Goal: Complete application form

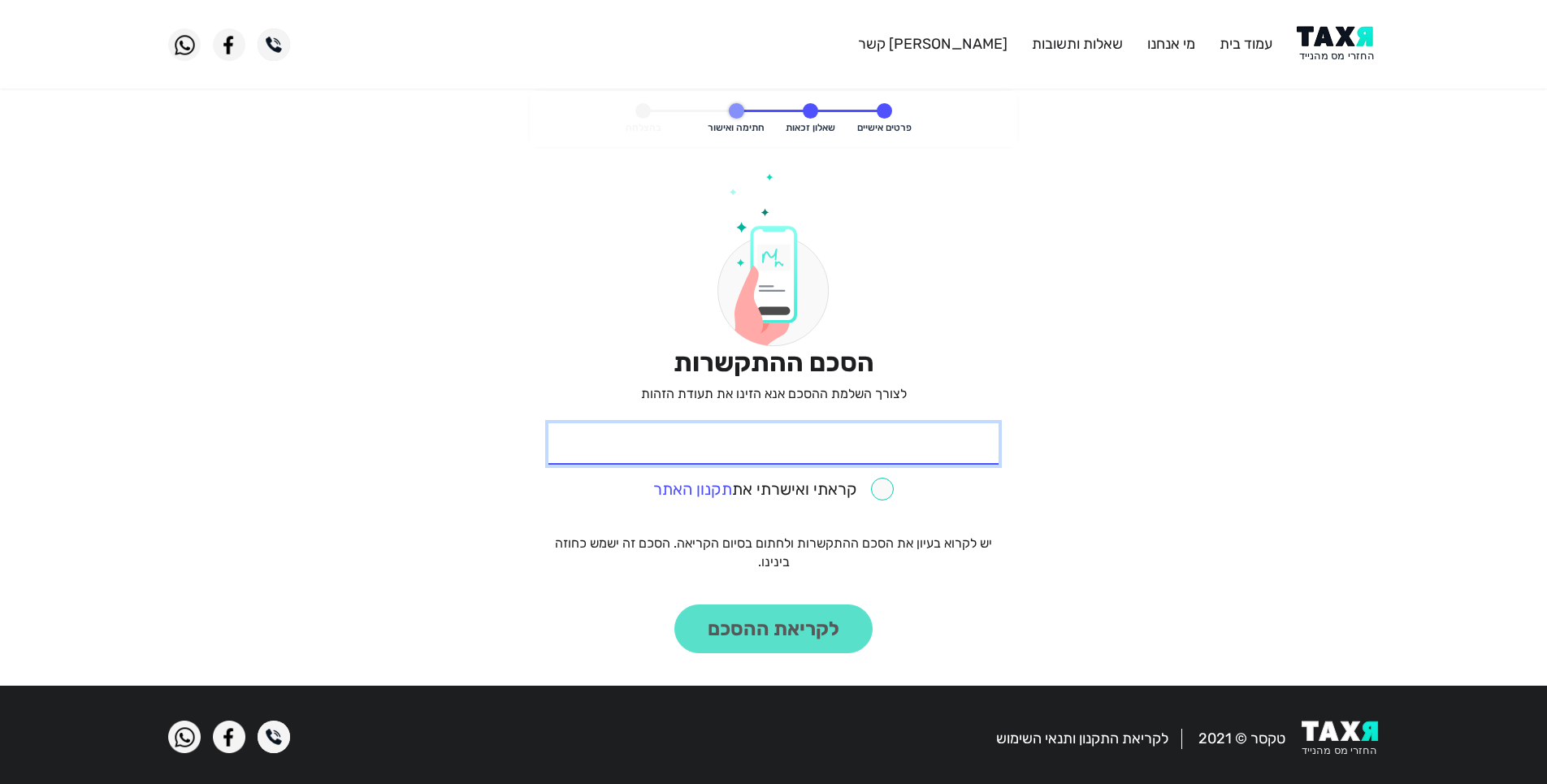
click at [923, 442] on input "* תעודת זהות" at bounding box center [773, 443] width 450 height 41
type input "024036964"
click at [878, 495] on input "checkbox" at bounding box center [773, 489] width 240 height 23
checkbox input "true"
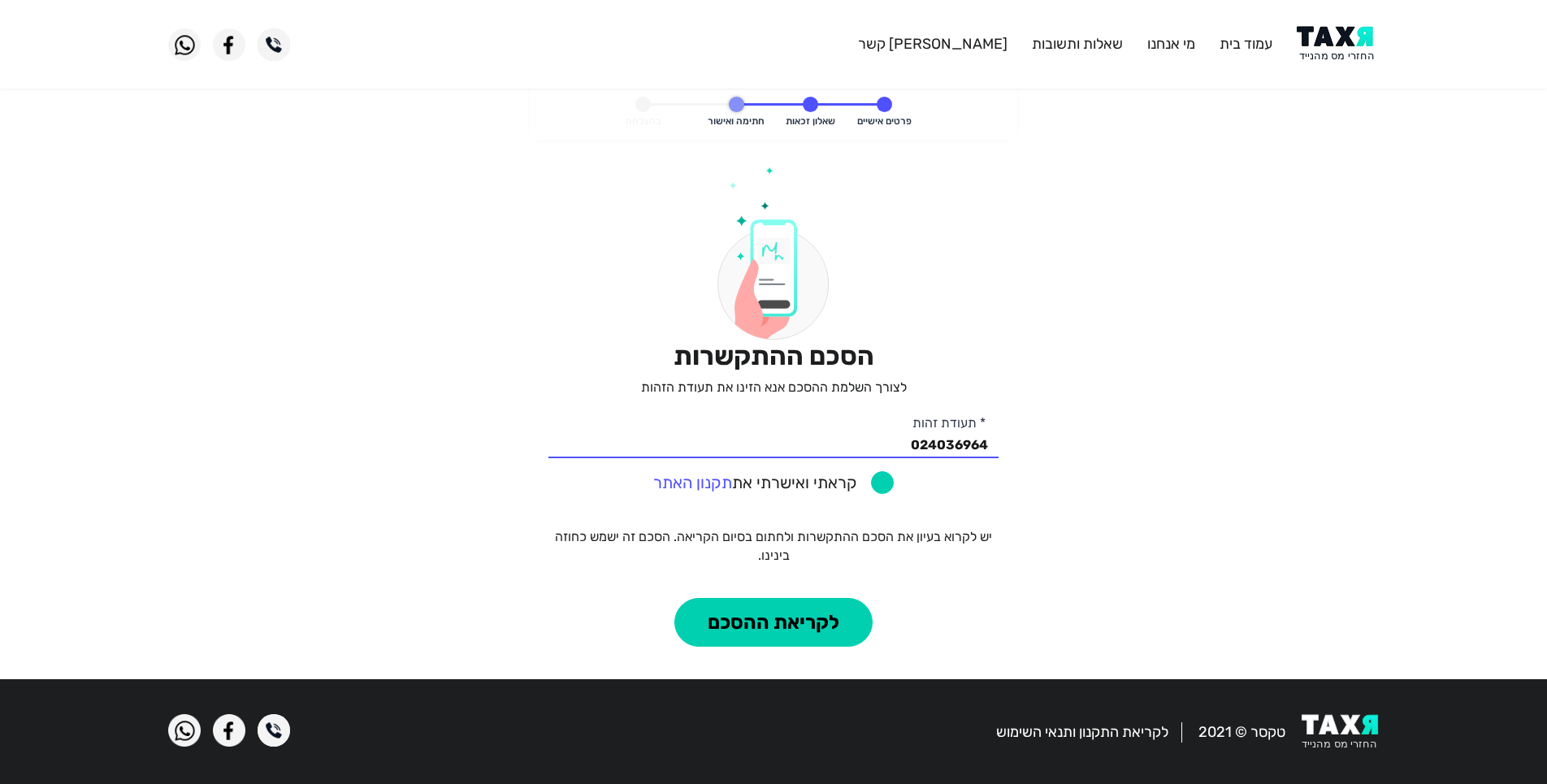
scroll to position [9, 0]
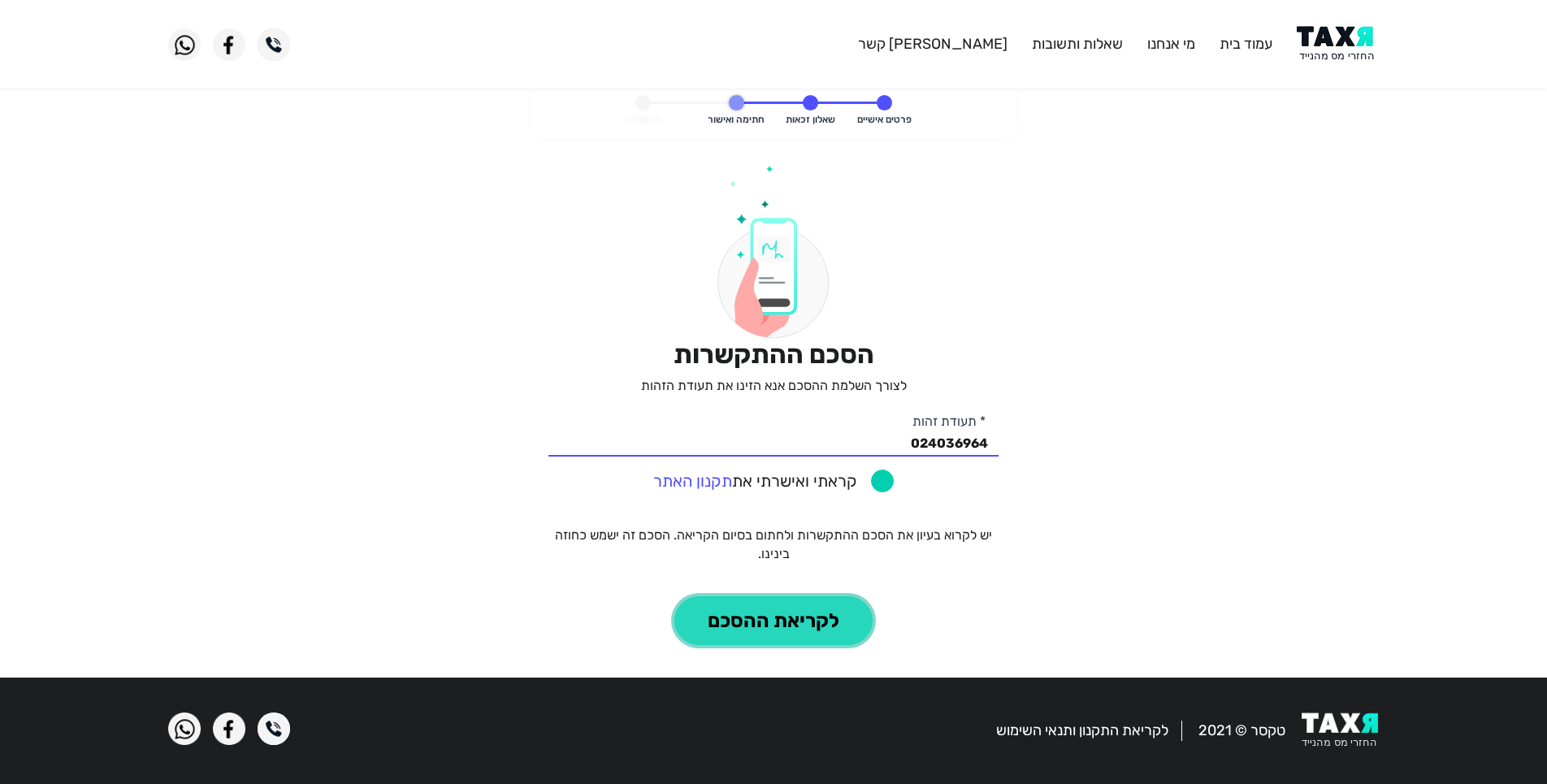
click at [800, 624] on button "לקריאת ההסכם" at bounding box center [773, 620] width 198 height 49
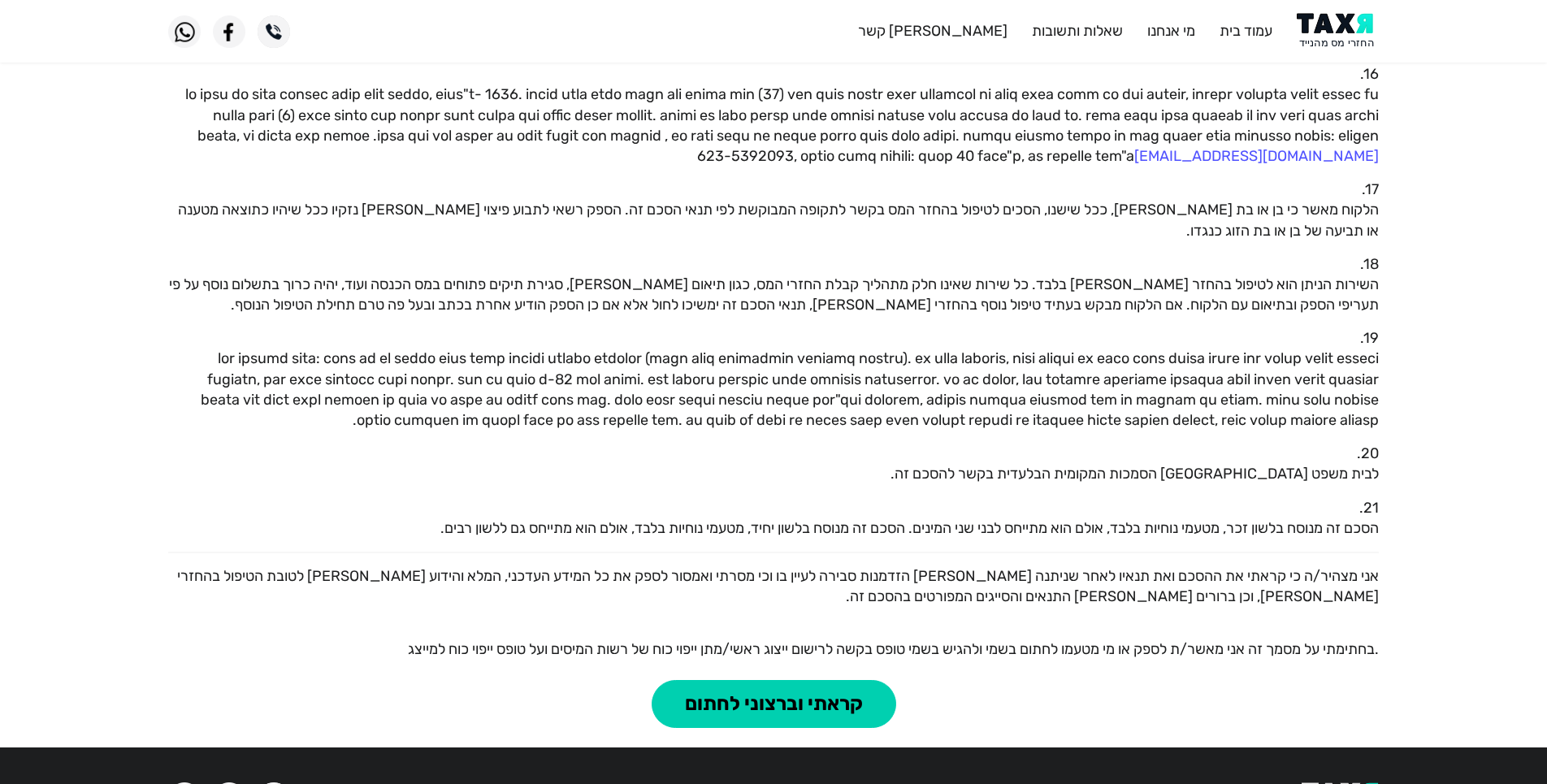
scroll to position [1381, 0]
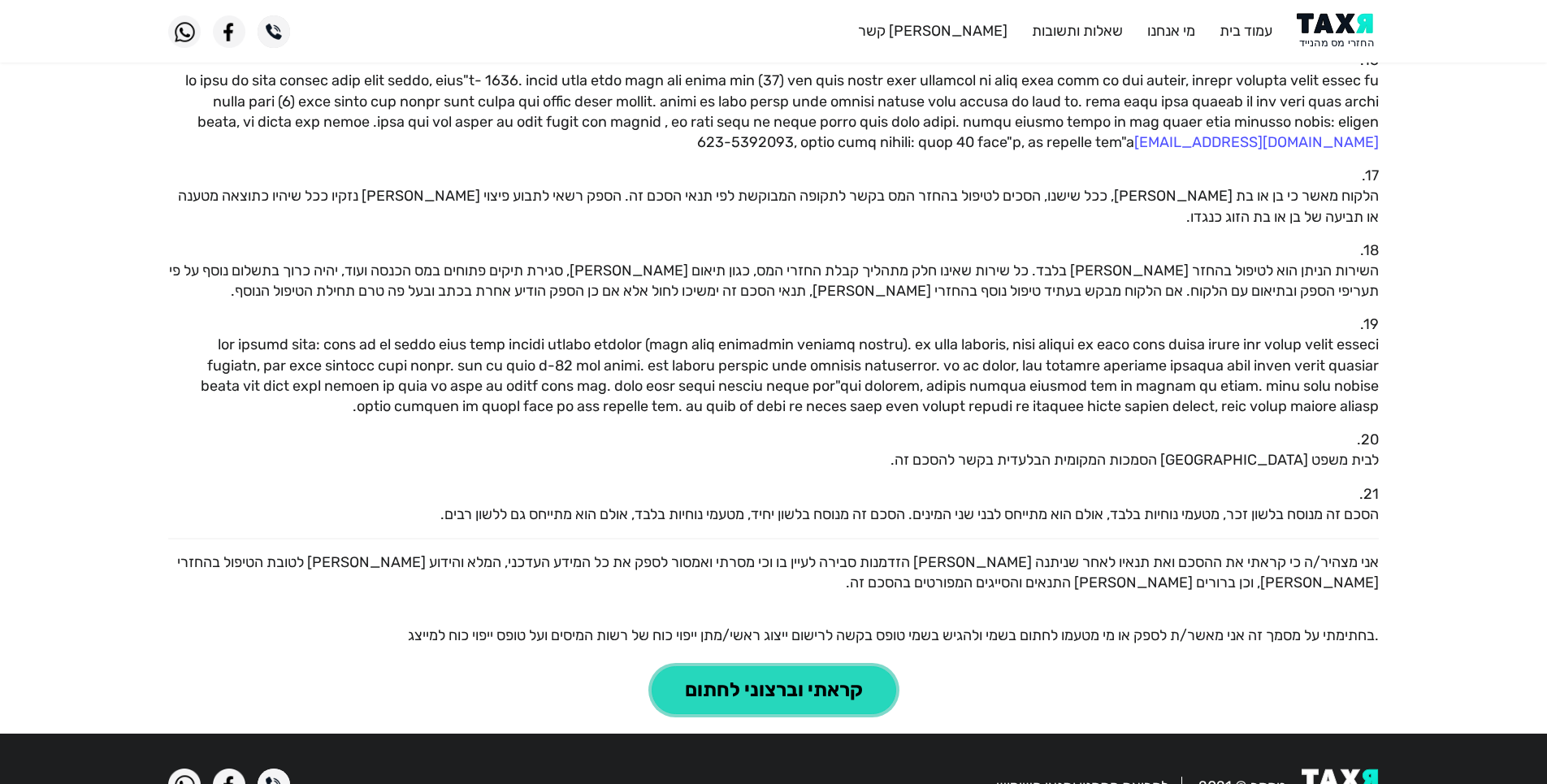
click at [773, 666] on button "קראתי וברצוני לחתום" at bounding box center [774, 690] width 244 height 49
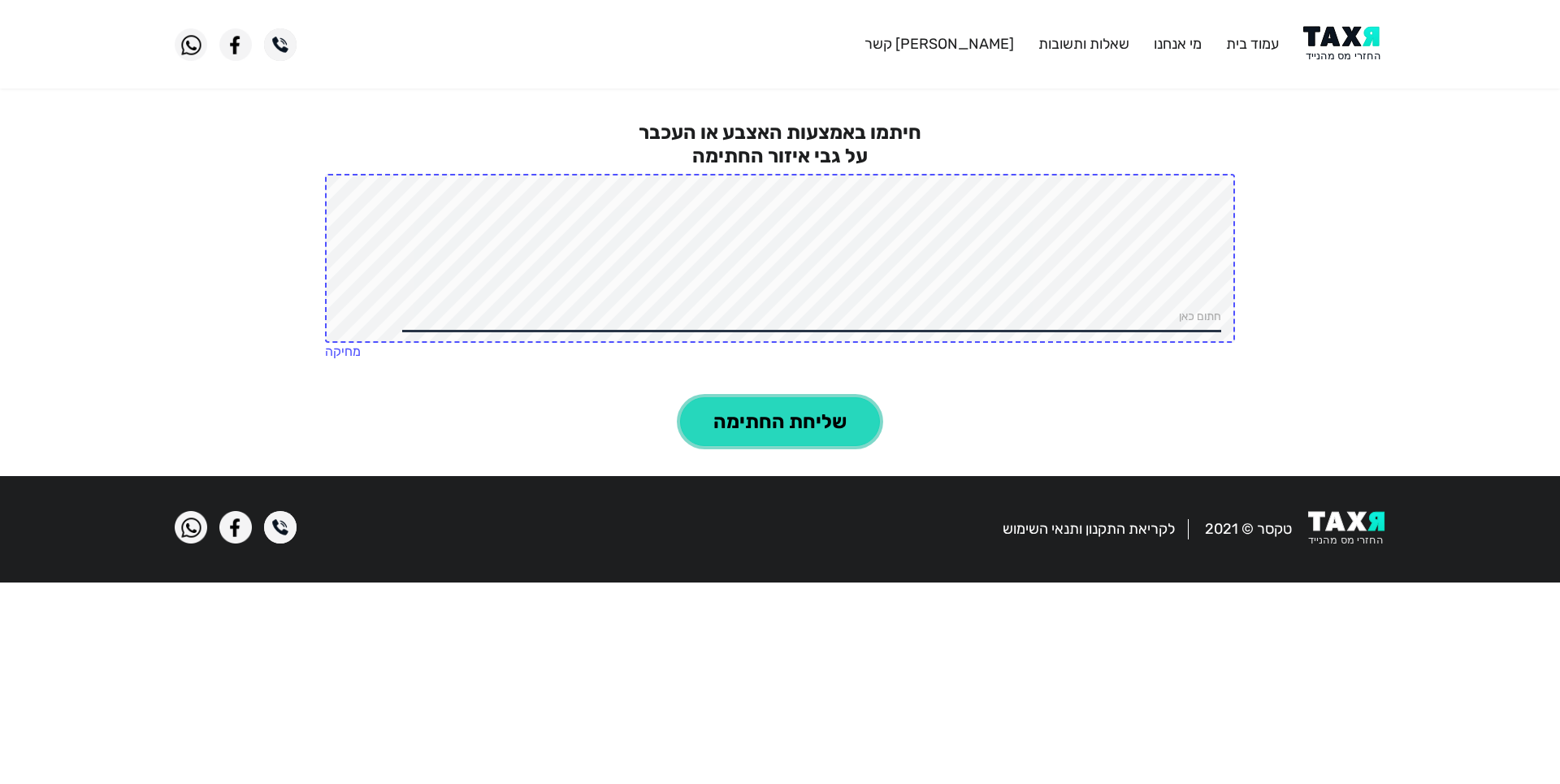
click at [845, 421] on button "שליחת החתימה" at bounding box center [780, 421] width 200 height 49
